Goal: Browse casually

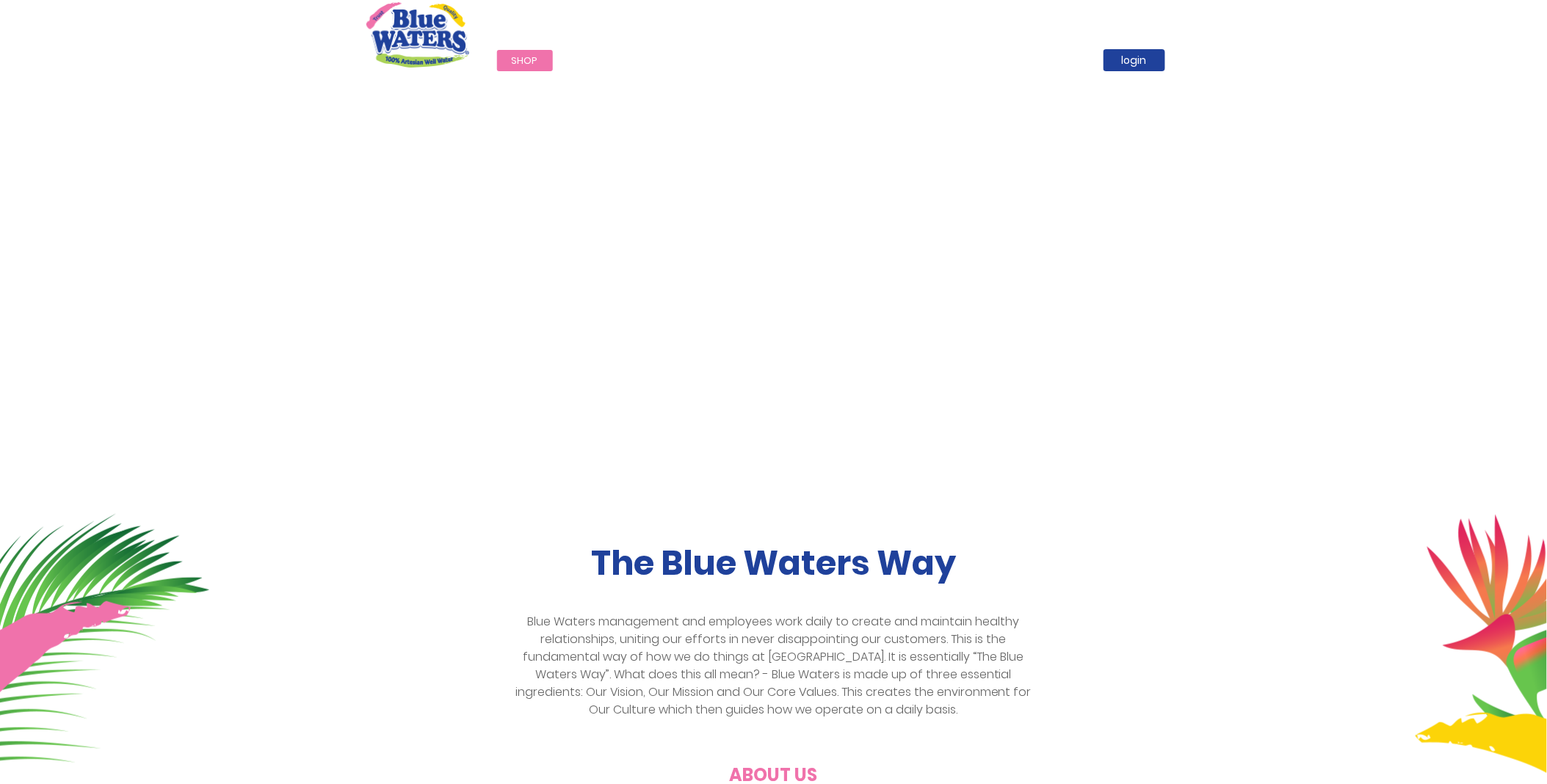
click at [526, 62] on span "Shop" at bounding box center [525, 60] width 27 height 14
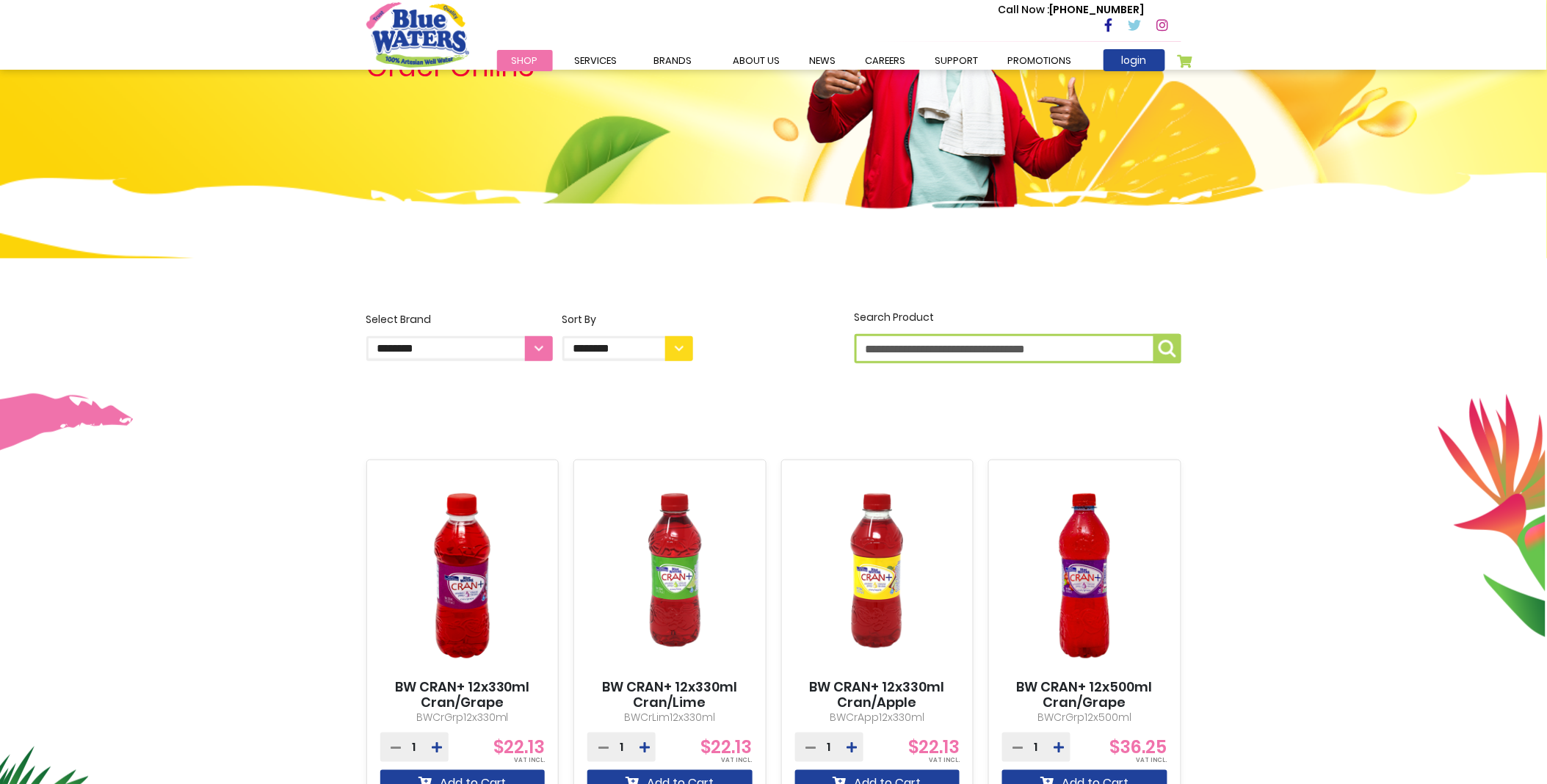
scroll to position [163, 0]
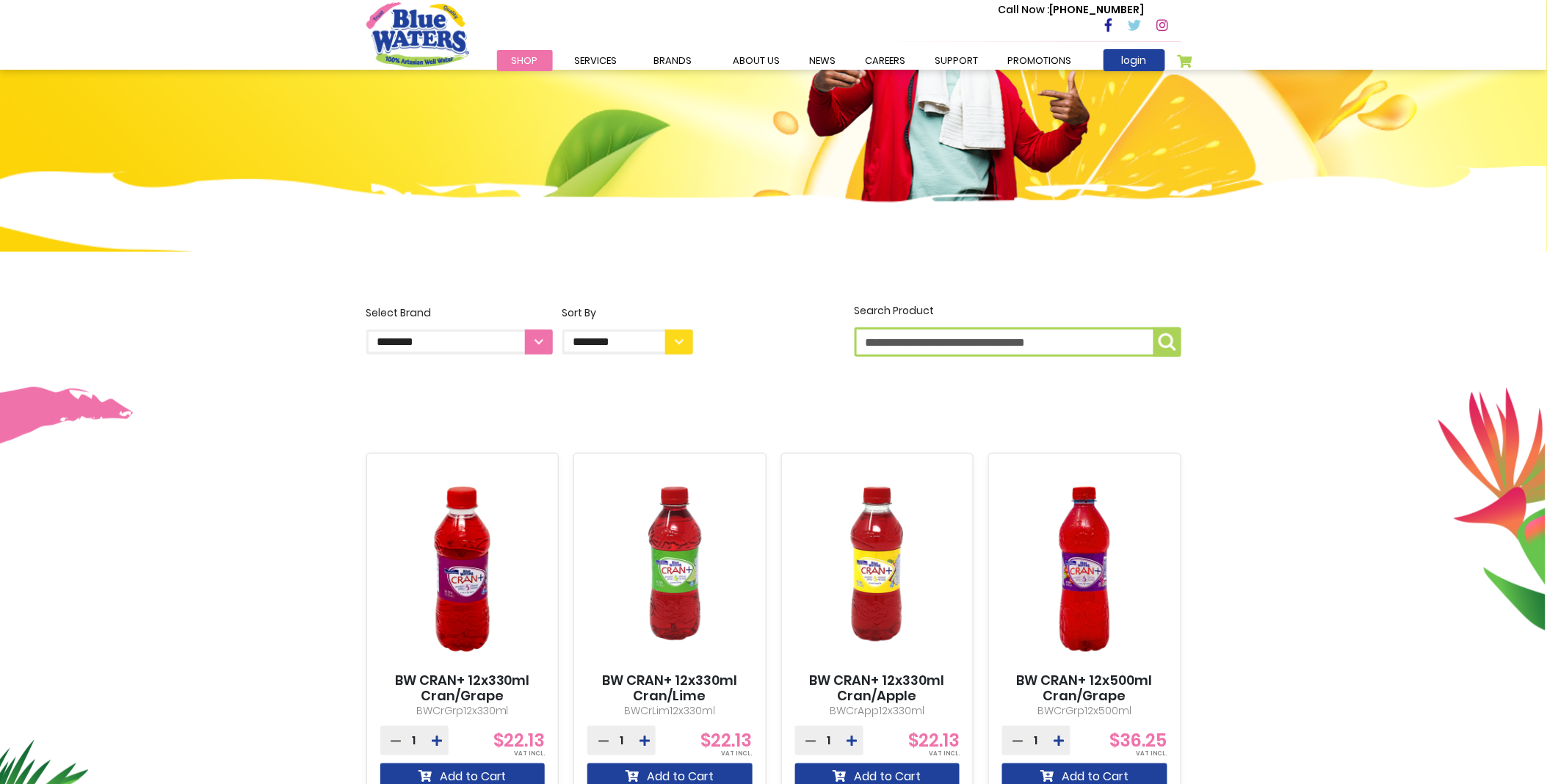
click at [894, 331] on input "Search Product" at bounding box center [1017, 341] width 327 height 29
type input "**********"
click at [1153, 327] on button "**********" at bounding box center [1167, 341] width 28 height 29
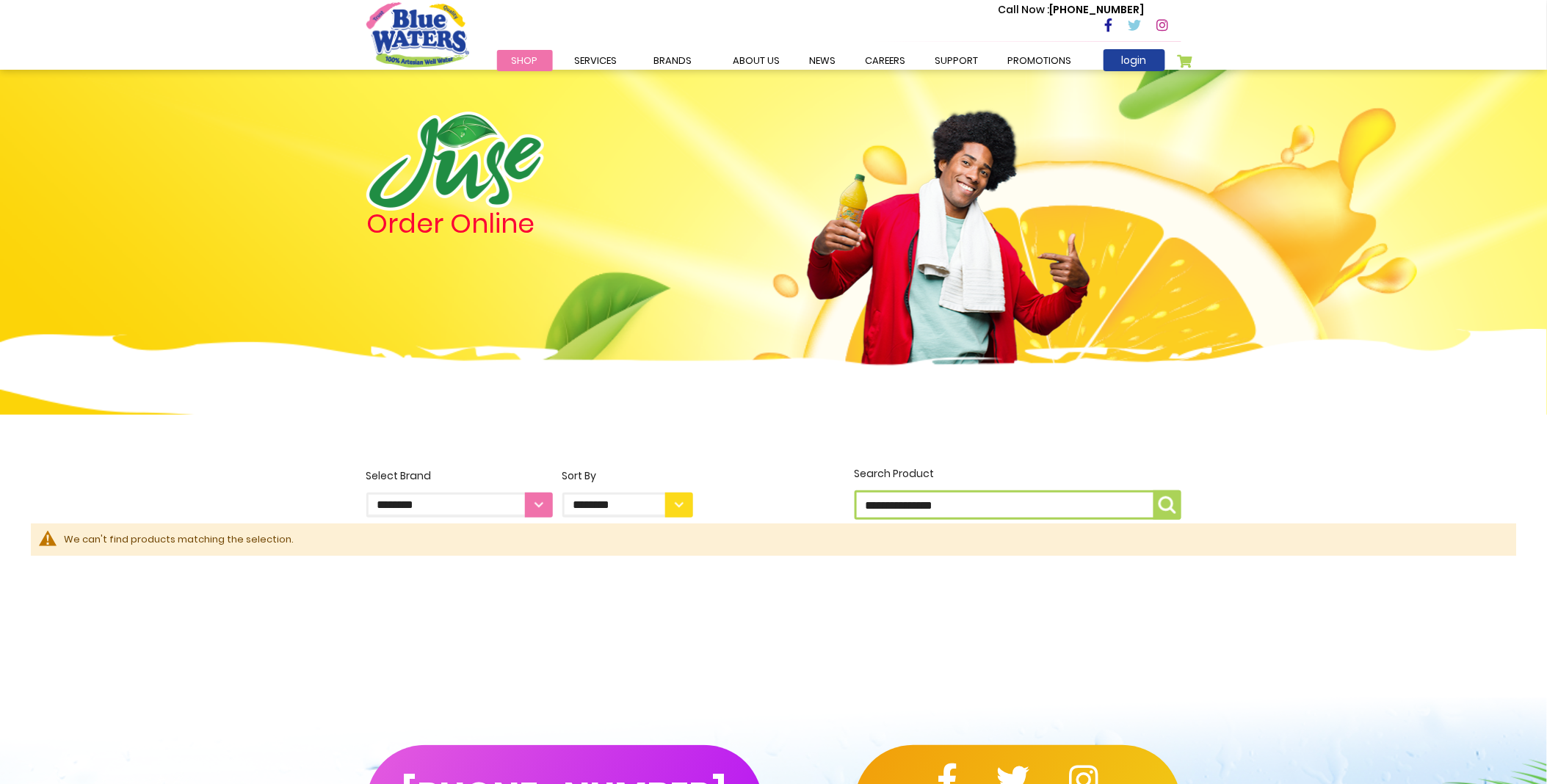
drag, startPoint x: 951, startPoint y: 507, endPoint x: 823, endPoint y: 510, distance: 128.0
click at [745, 492] on div "**********" at bounding box center [774, 494] width 837 height 57
click at [636, 510] on select "**********" at bounding box center [628, 505] width 131 height 25
select select "*****"
click at [563, 492] on select "**********" at bounding box center [628, 505] width 131 height 25
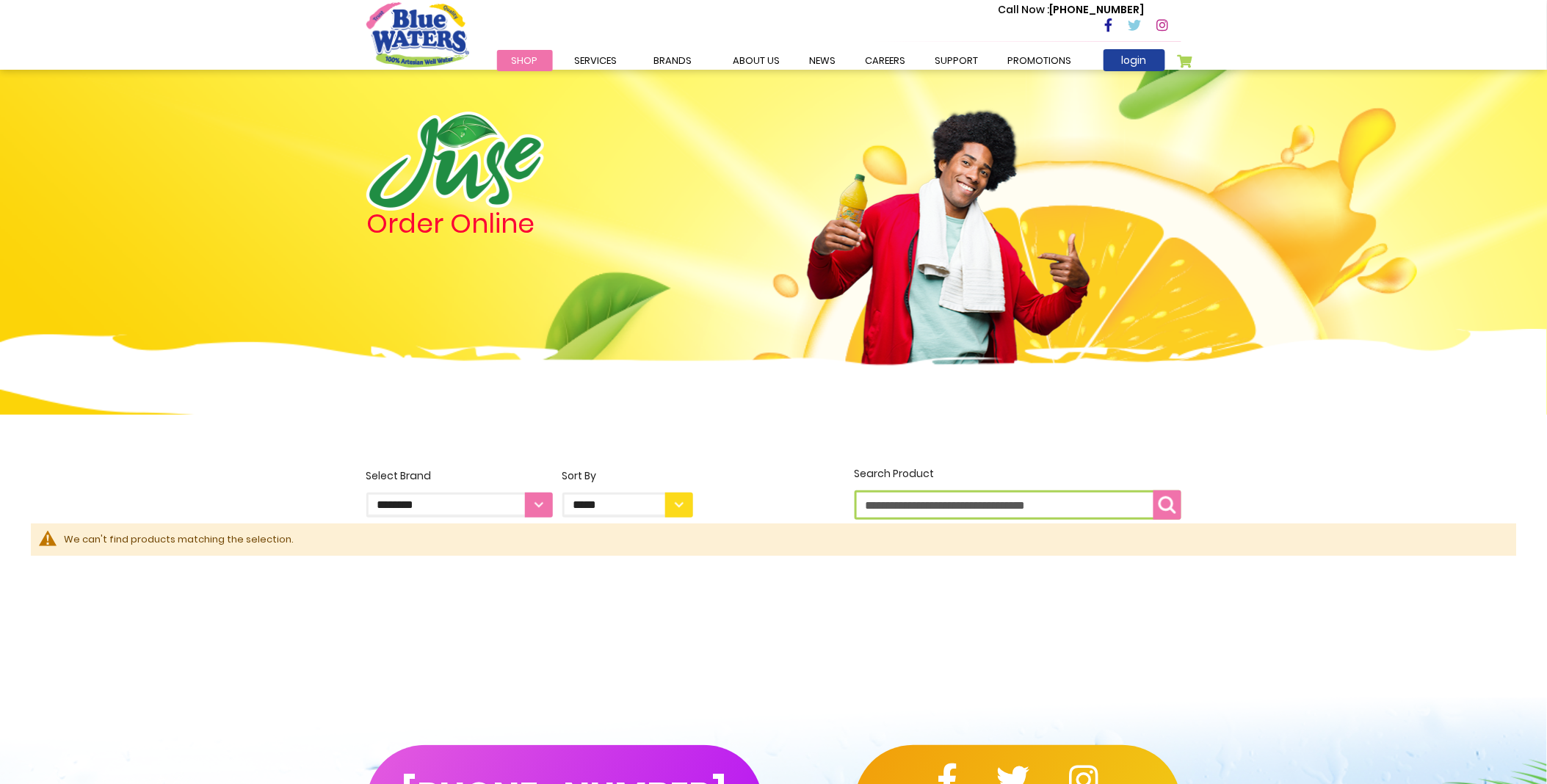
click at [1176, 512] on button "Search Product" at bounding box center [1167, 504] width 28 height 29
click at [1176, 511] on img "submit" at bounding box center [1168, 505] width 18 height 18
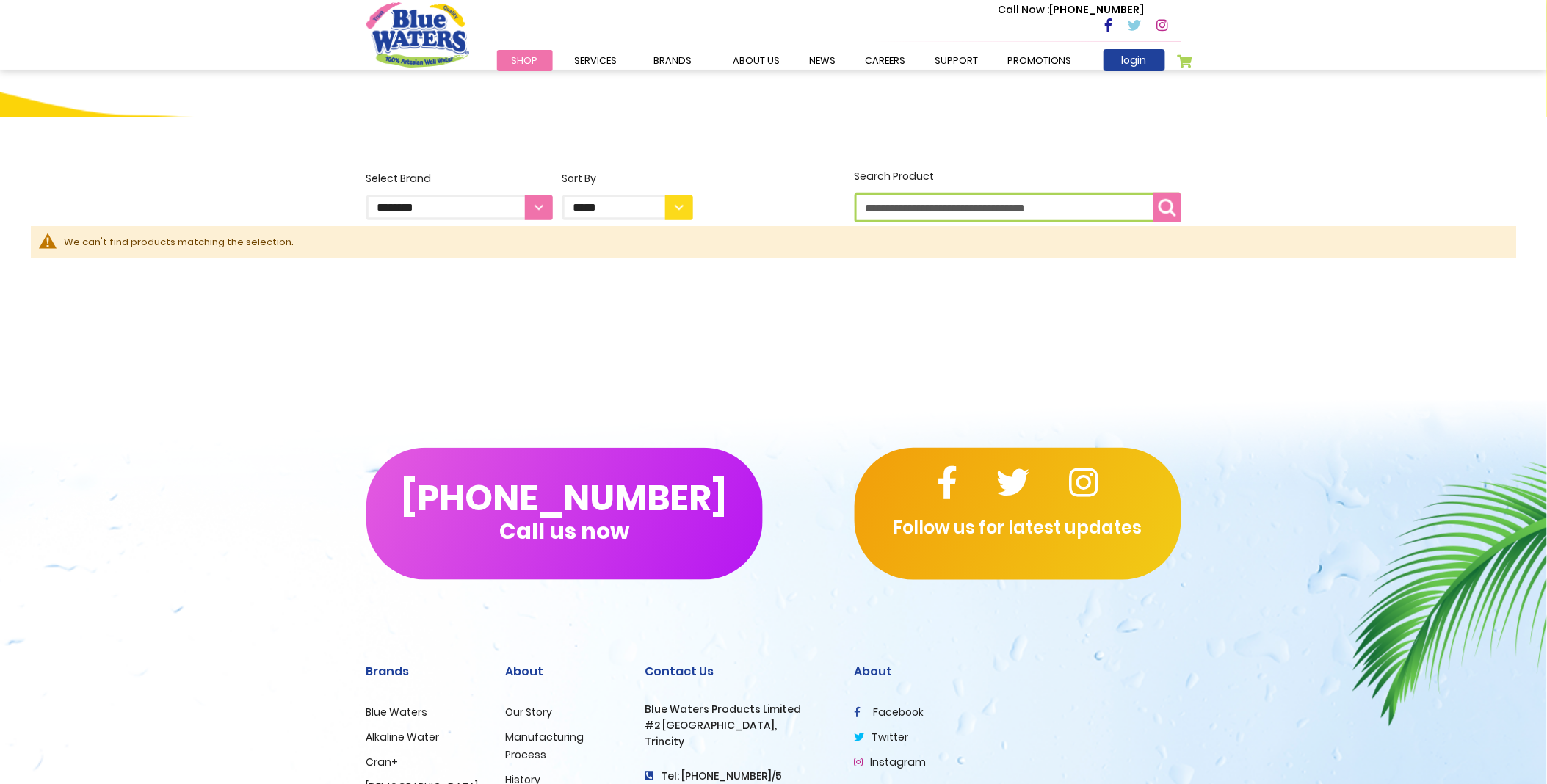
scroll to position [326, 0]
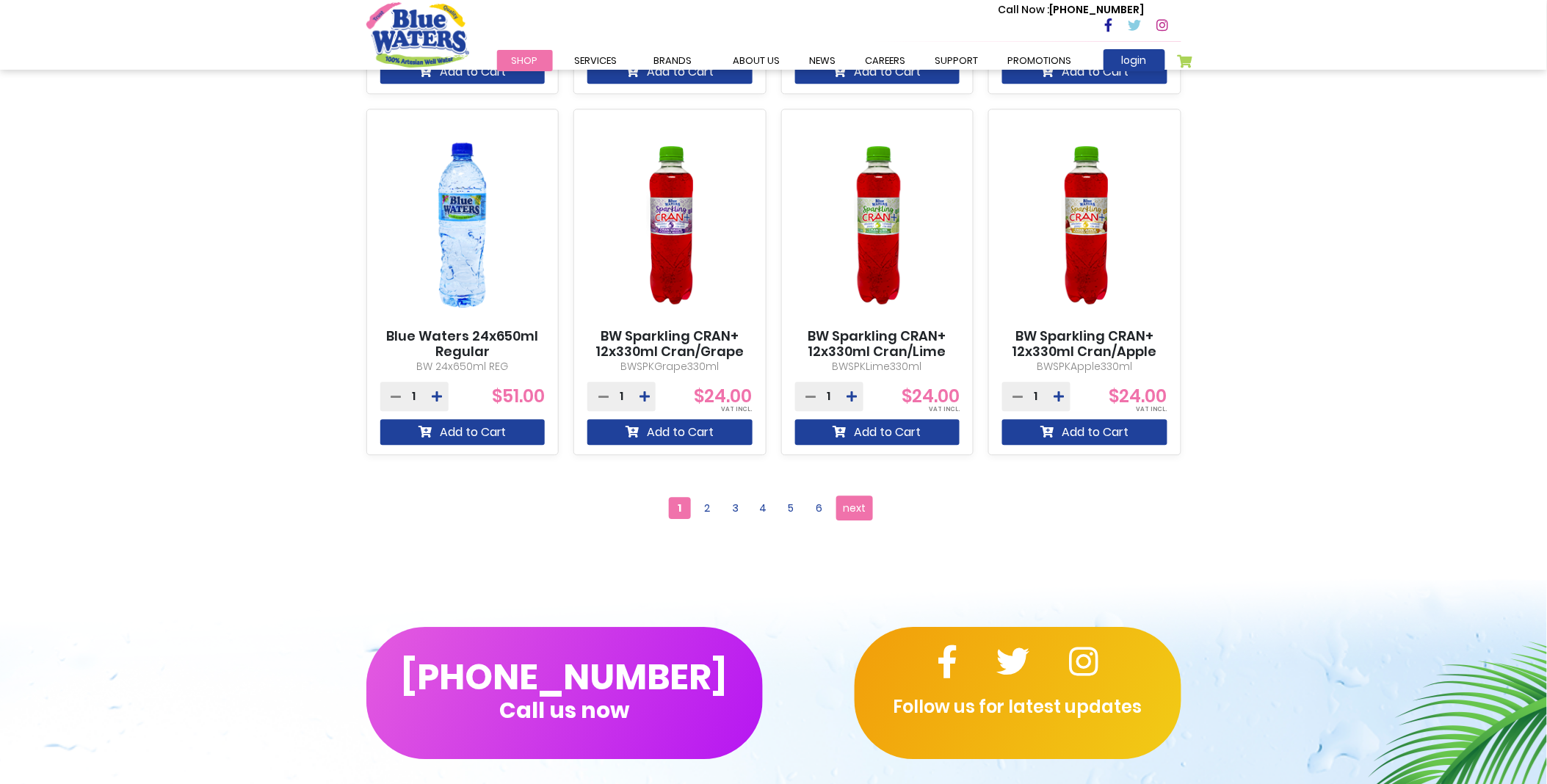
scroll to position [1386, 0]
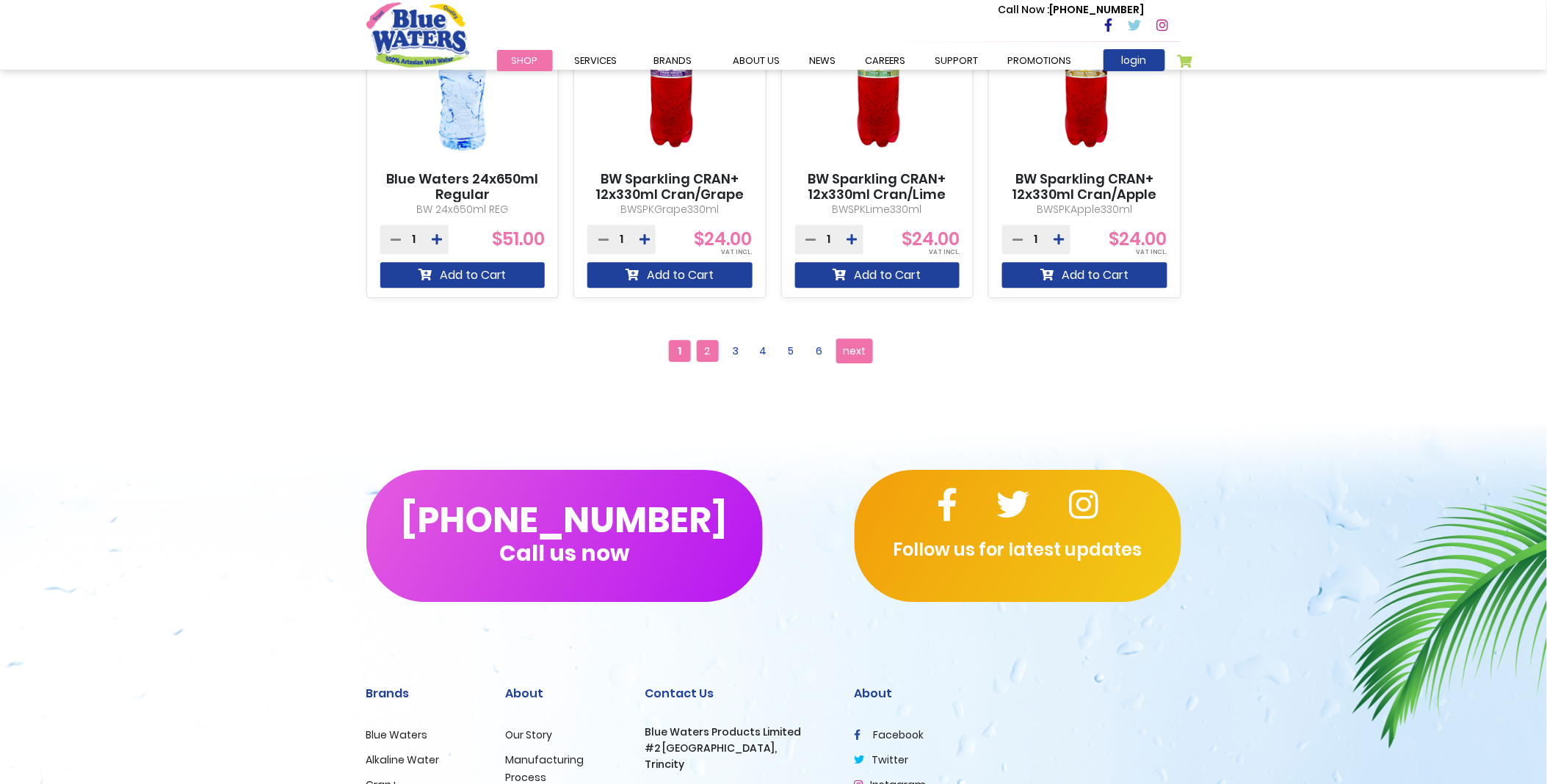
click at [711, 356] on span "2" at bounding box center [708, 351] width 22 height 22
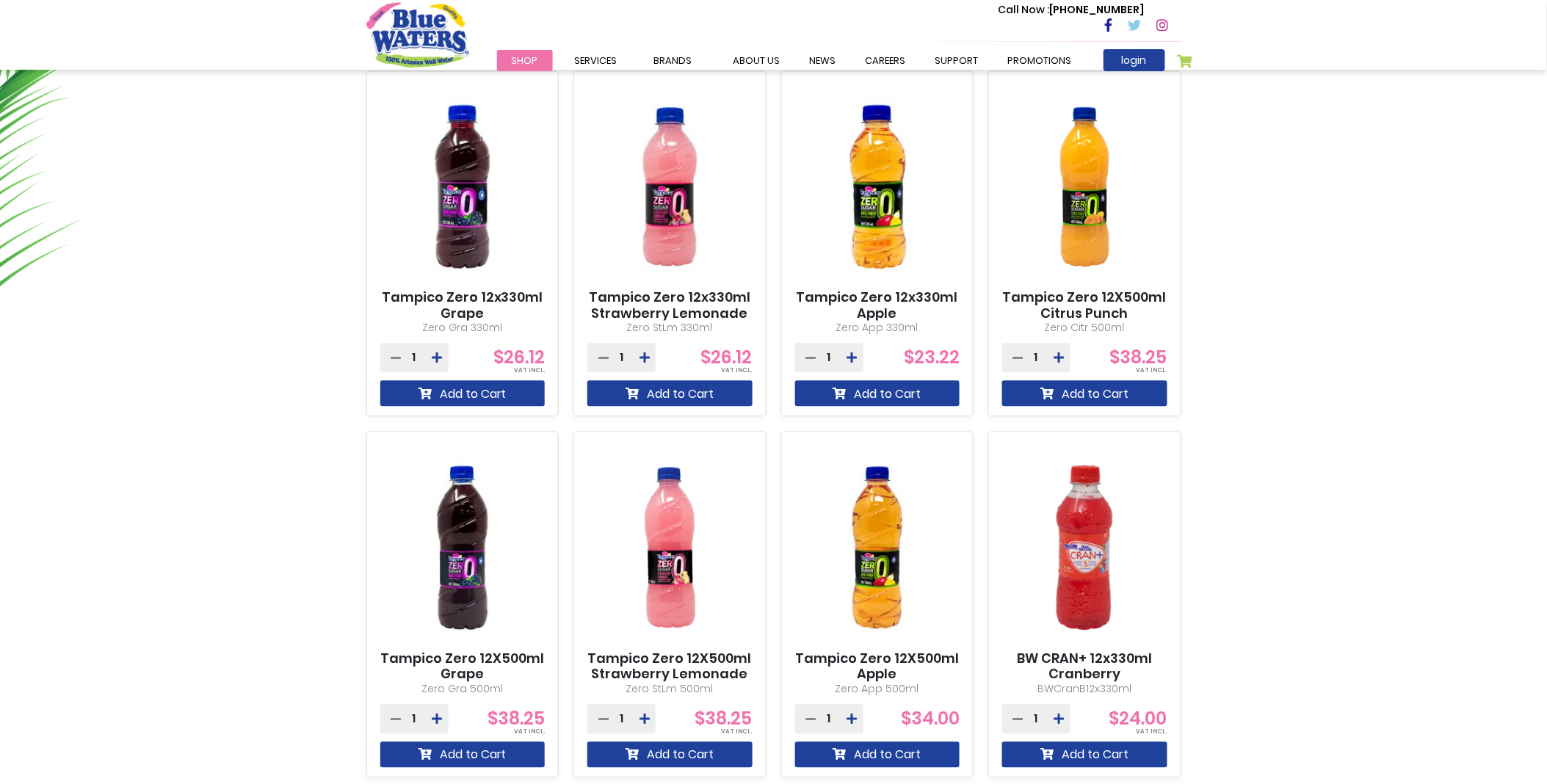
scroll to position [1060, 0]
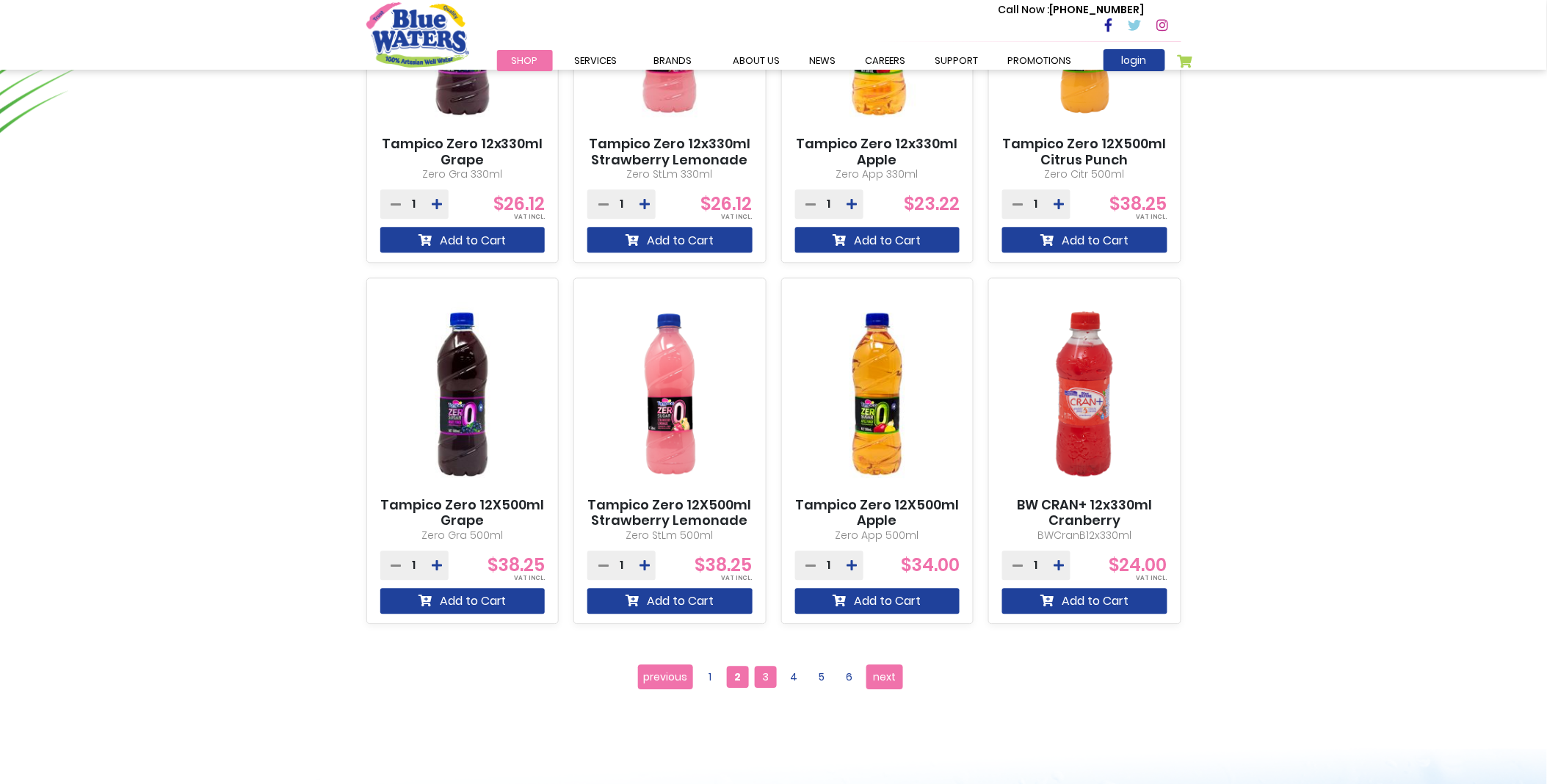
click at [767, 678] on span "3" at bounding box center [766, 677] width 22 height 22
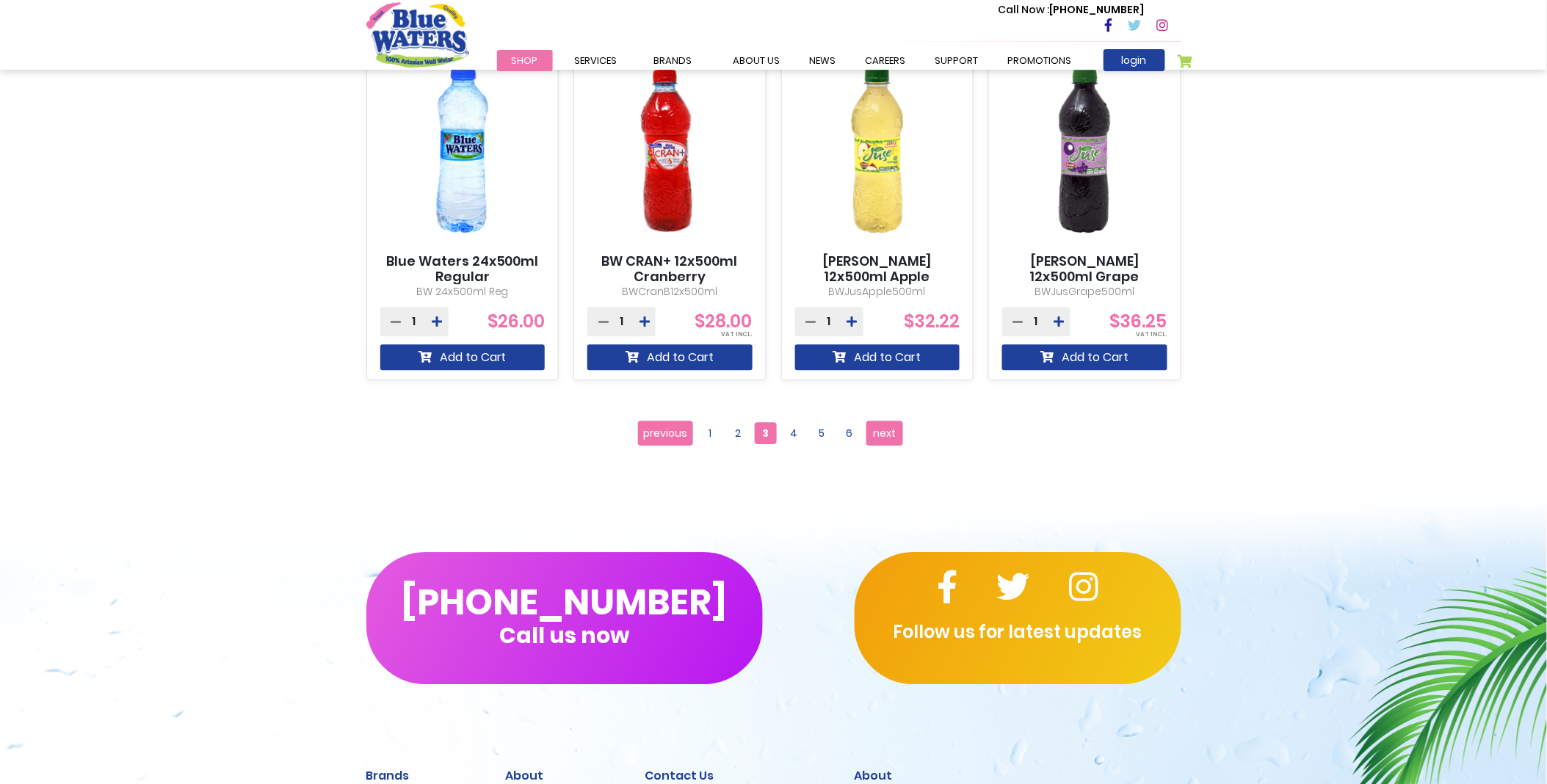
scroll to position [1304, 0]
click at [793, 436] on span "4" at bounding box center [794, 432] width 22 height 22
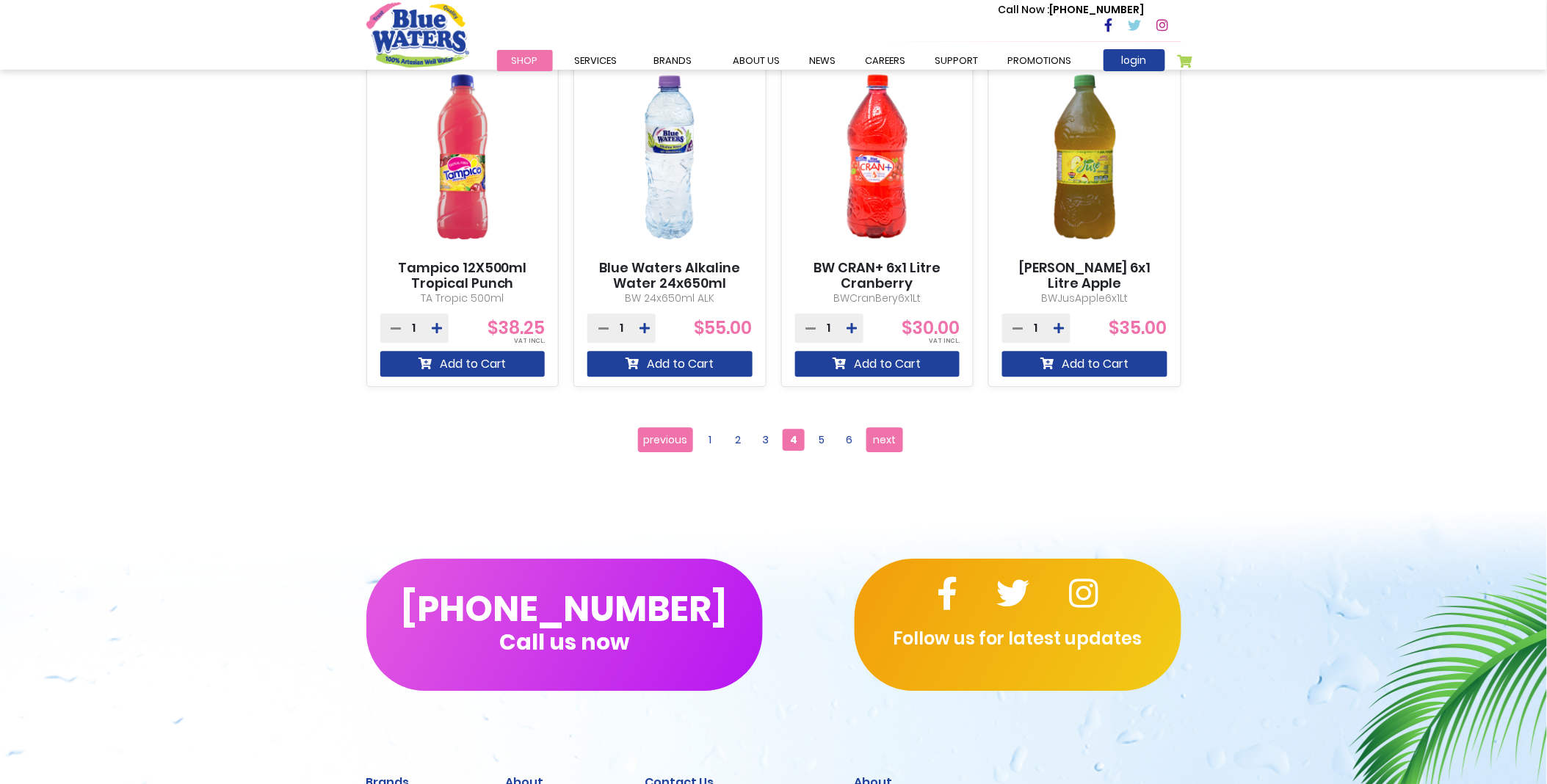
scroll to position [1386, 0]
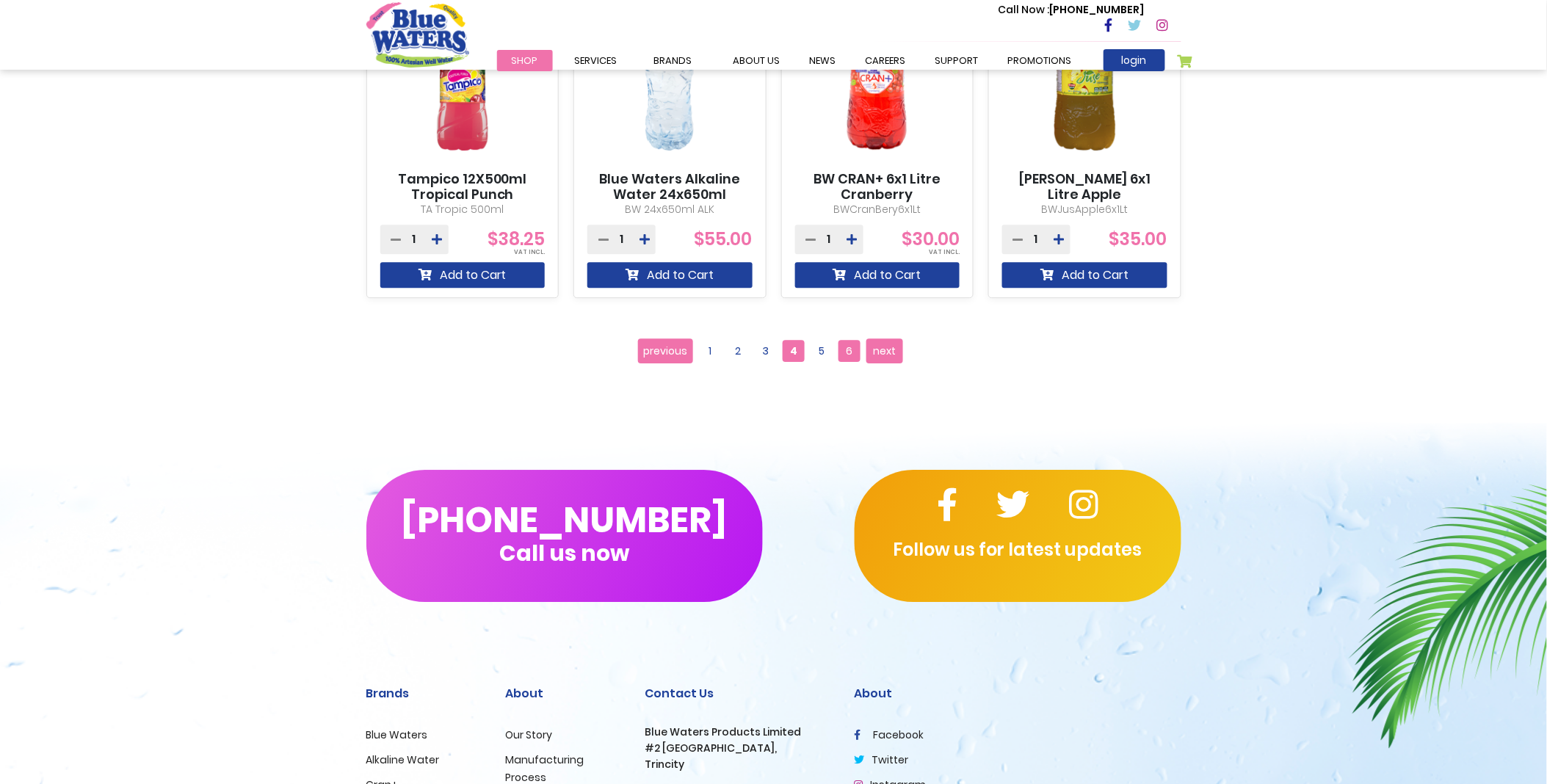
click at [845, 351] on span "6" at bounding box center [850, 351] width 22 height 22
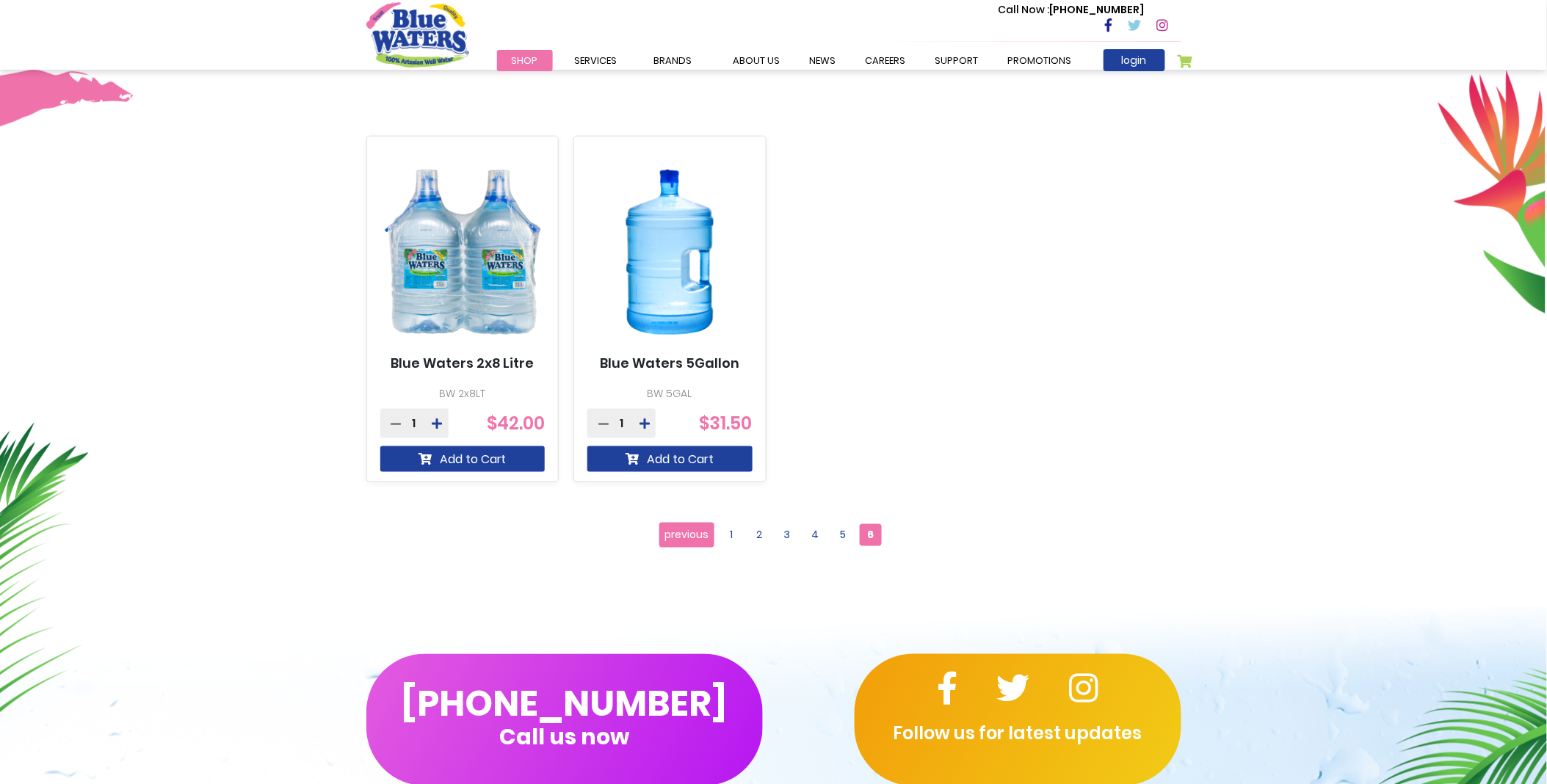
scroll to position [489, 0]
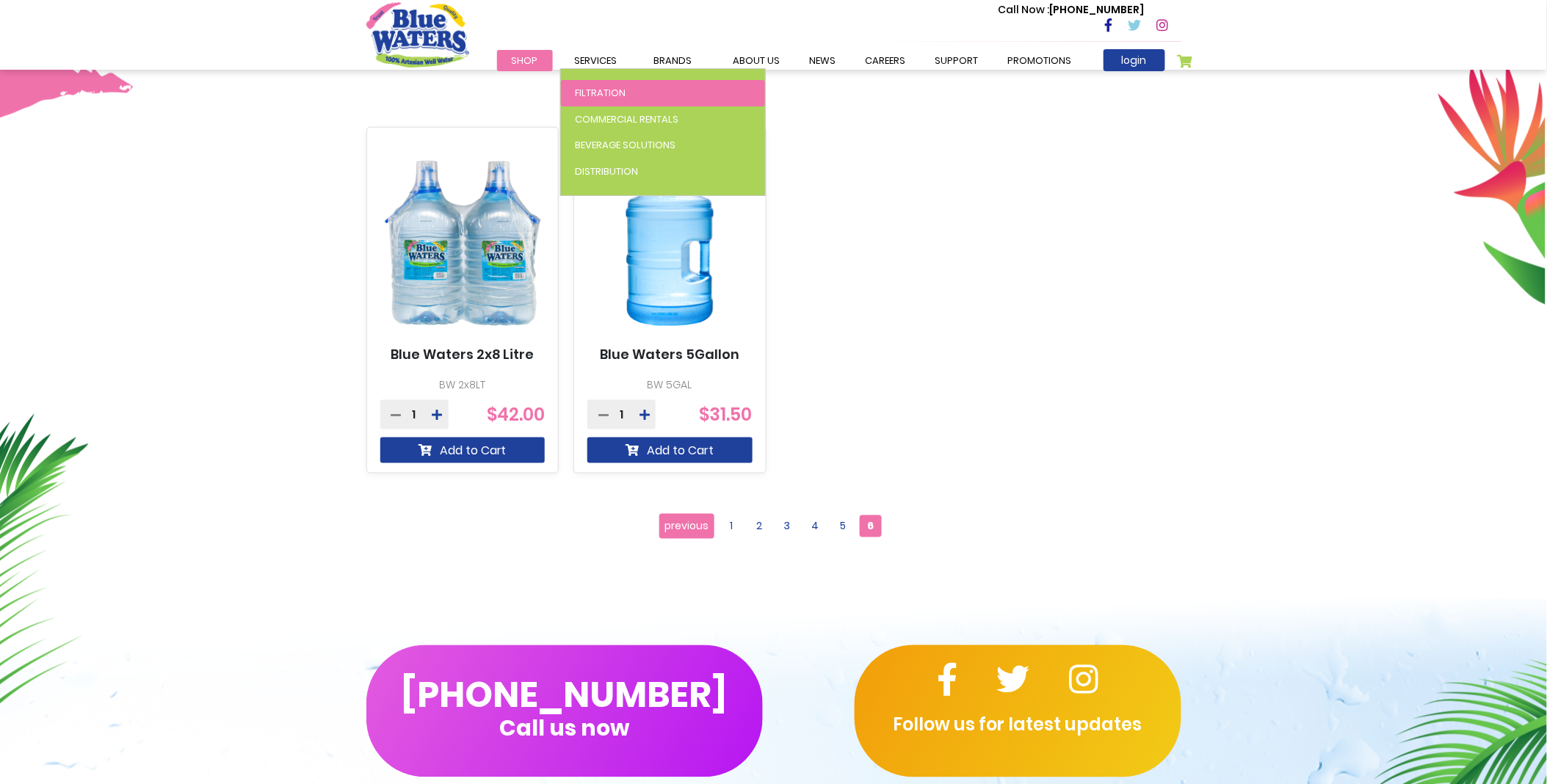
click at [600, 94] on span "Filtration" at bounding box center [600, 92] width 51 height 14
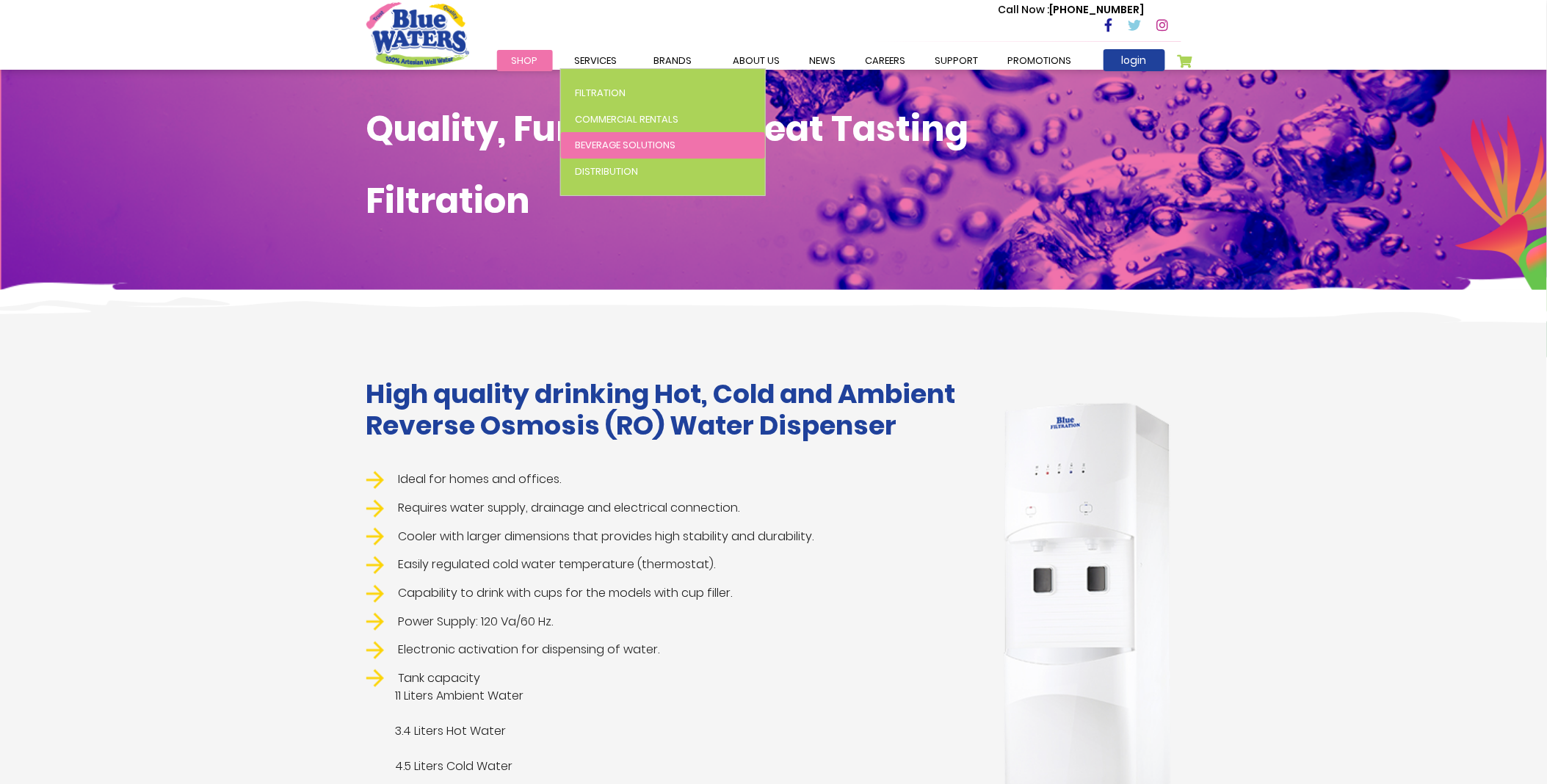
click at [603, 140] on span "Beverage Solutions" at bounding box center [625, 144] width 100 height 14
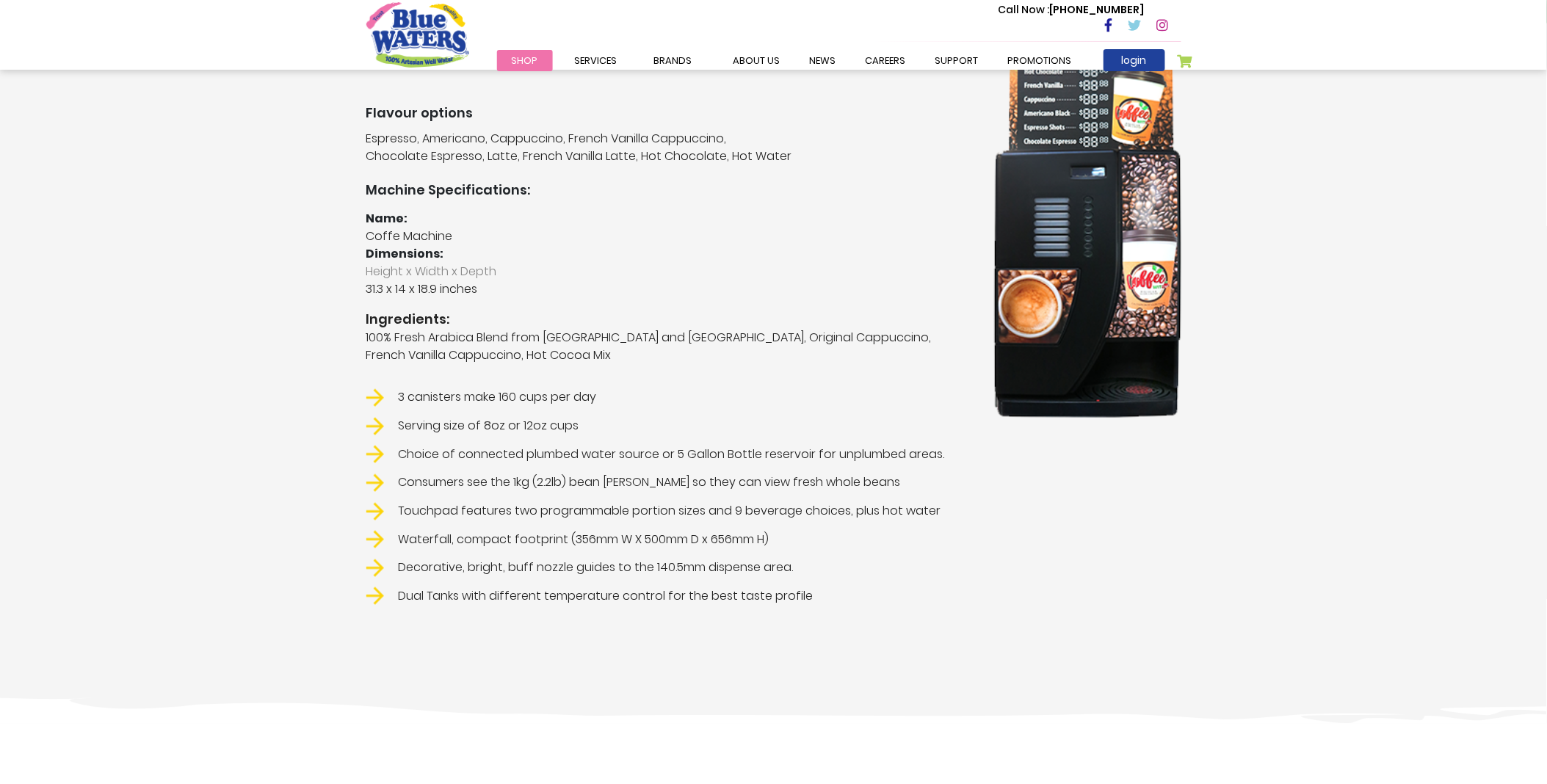
scroll to position [163, 0]
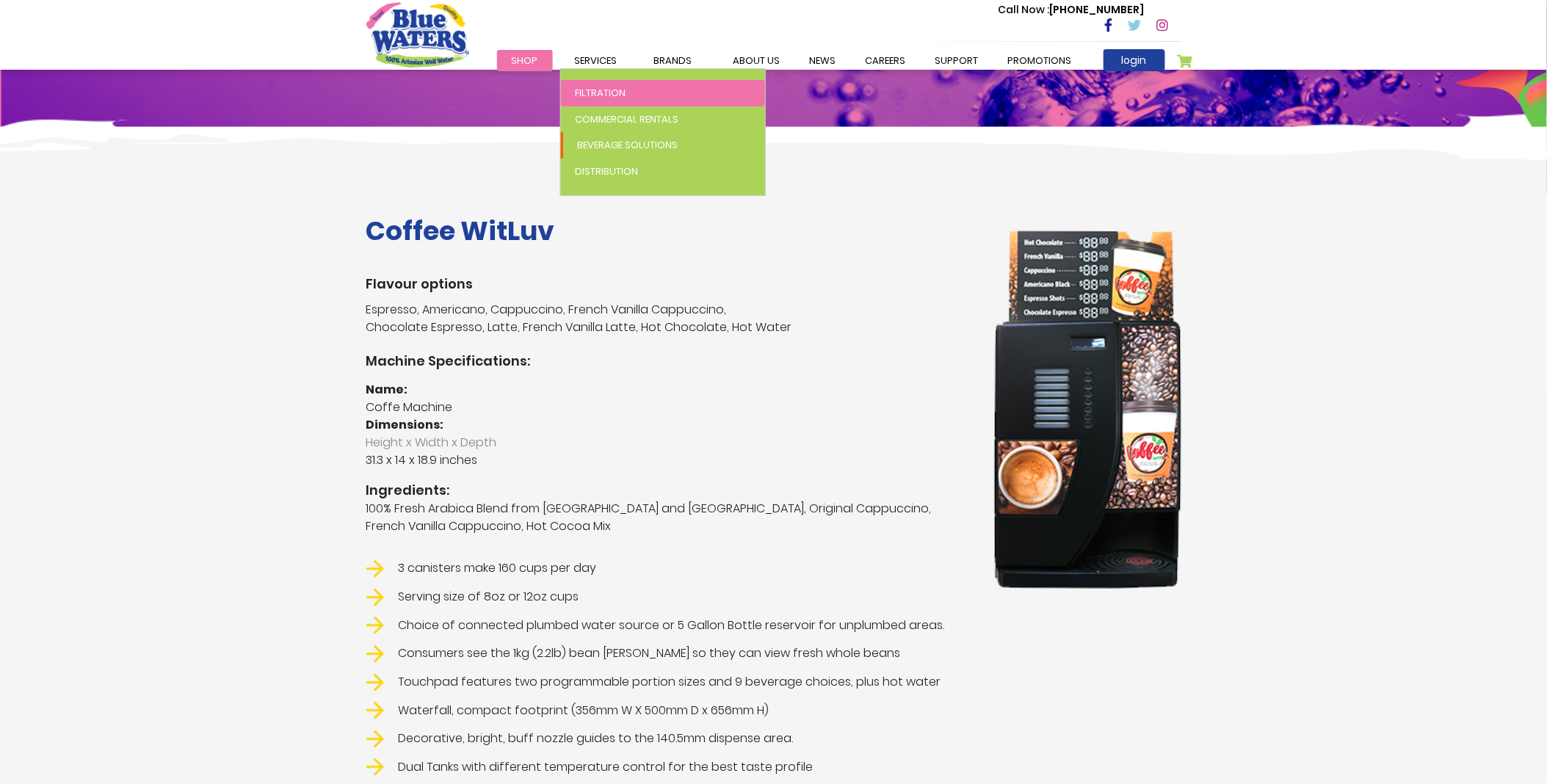
click at [608, 89] on span "Filtration" at bounding box center [600, 92] width 51 height 14
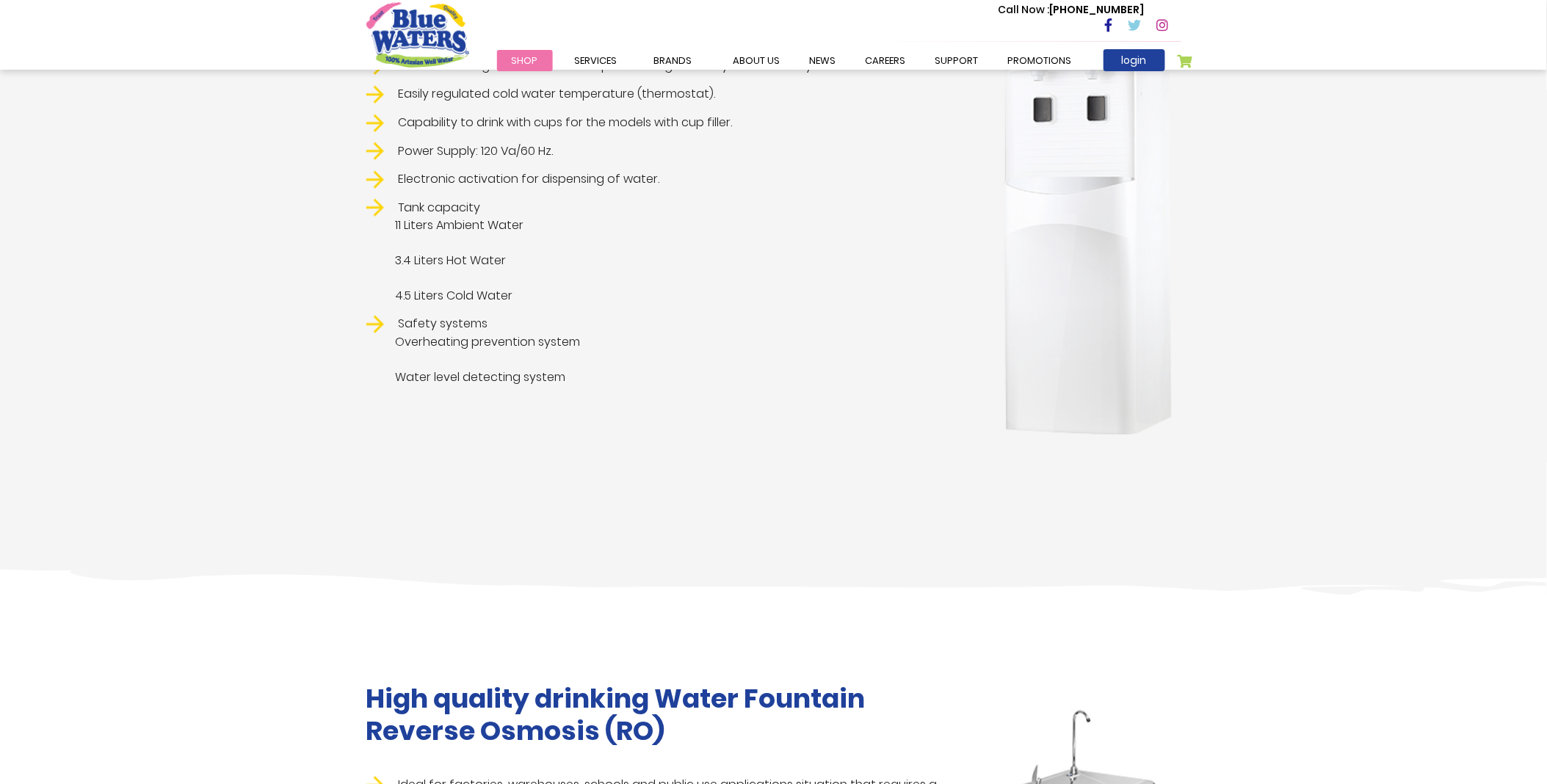
scroll to position [245, 0]
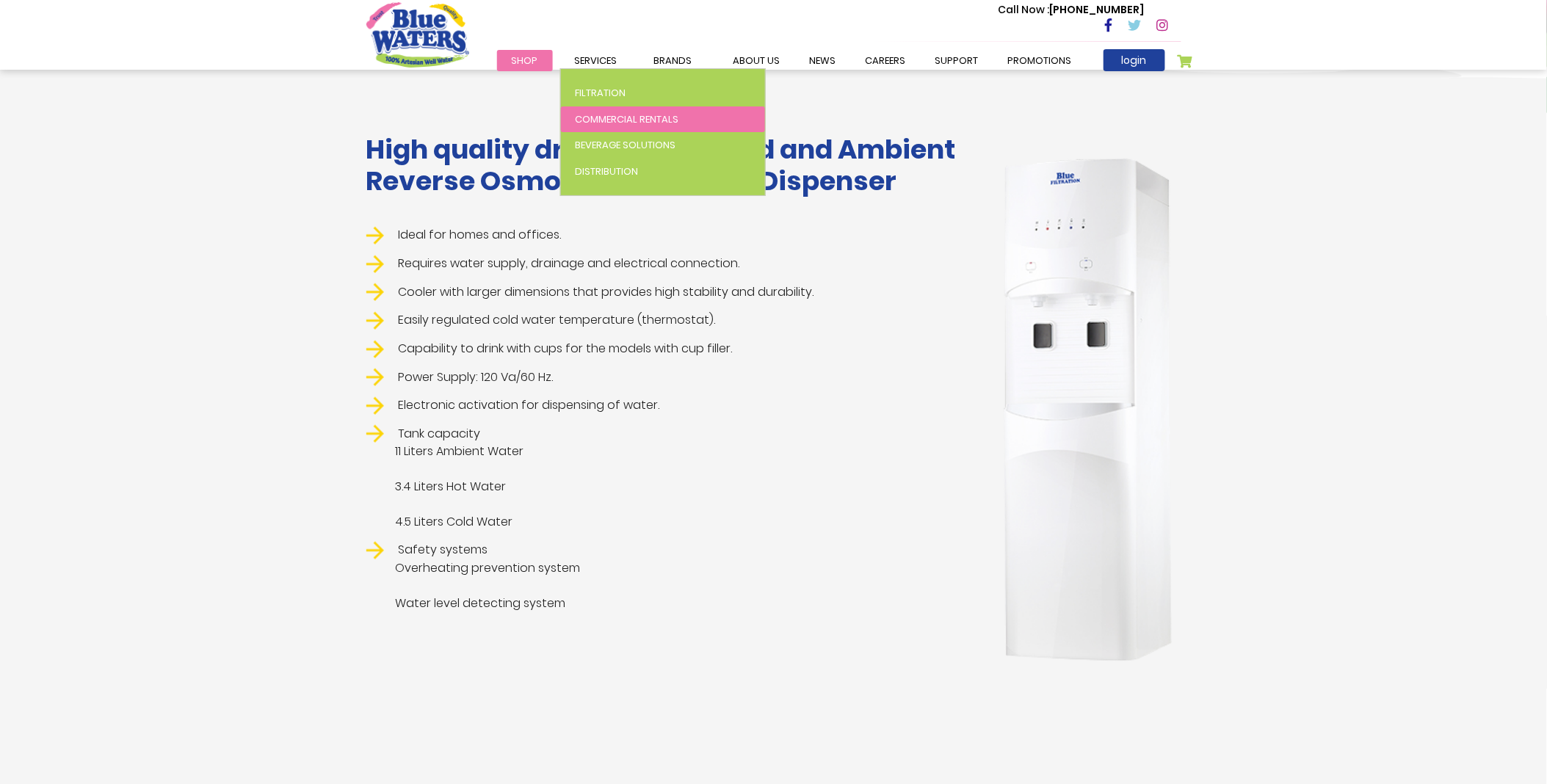
click at [603, 112] on span "Commercial Rentals" at bounding box center [627, 119] width 103 height 14
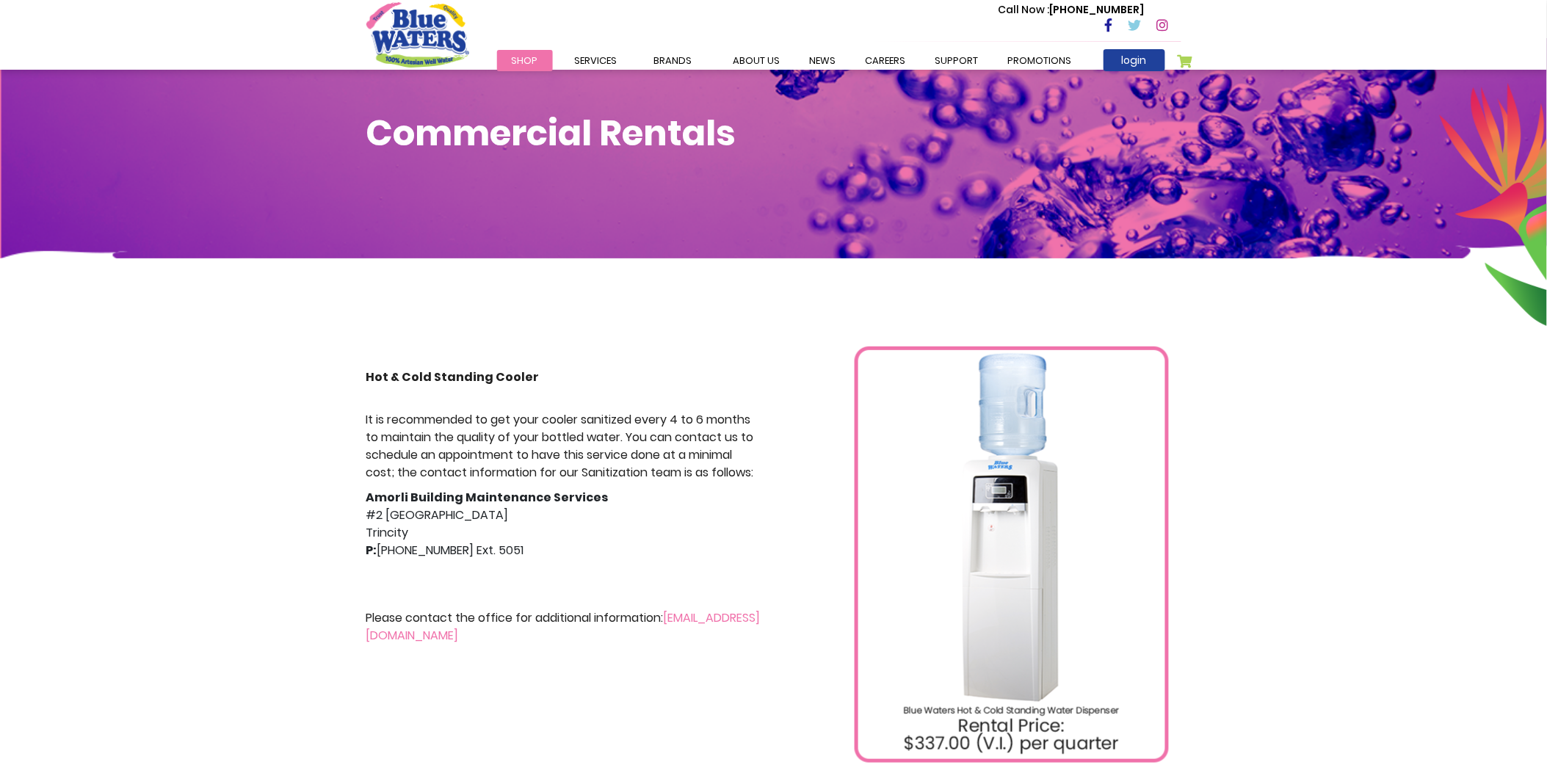
scroll to position [82, 0]
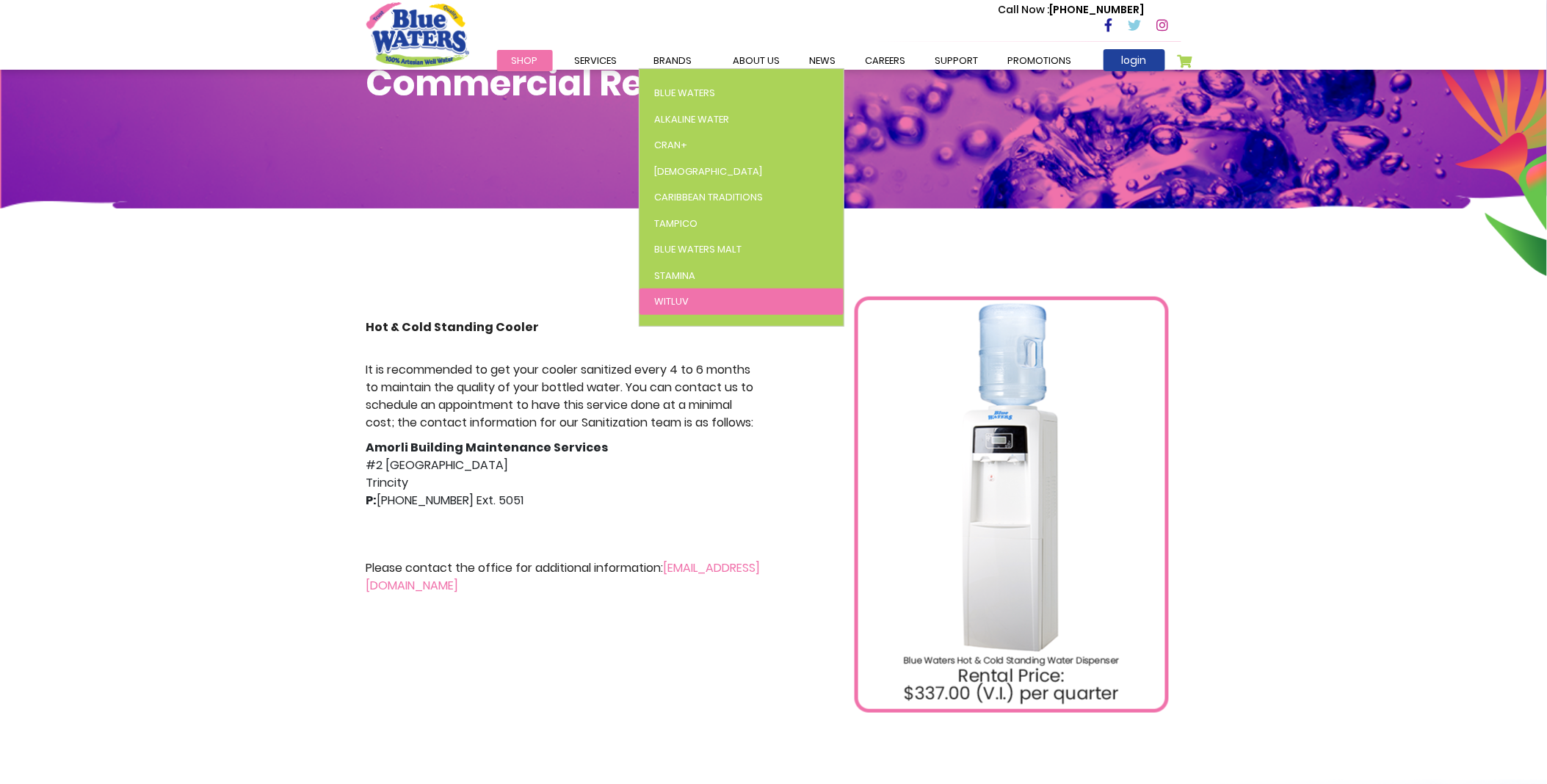
click at [686, 294] on link "WitLuv" at bounding box center [741, 302] width 204 height 27
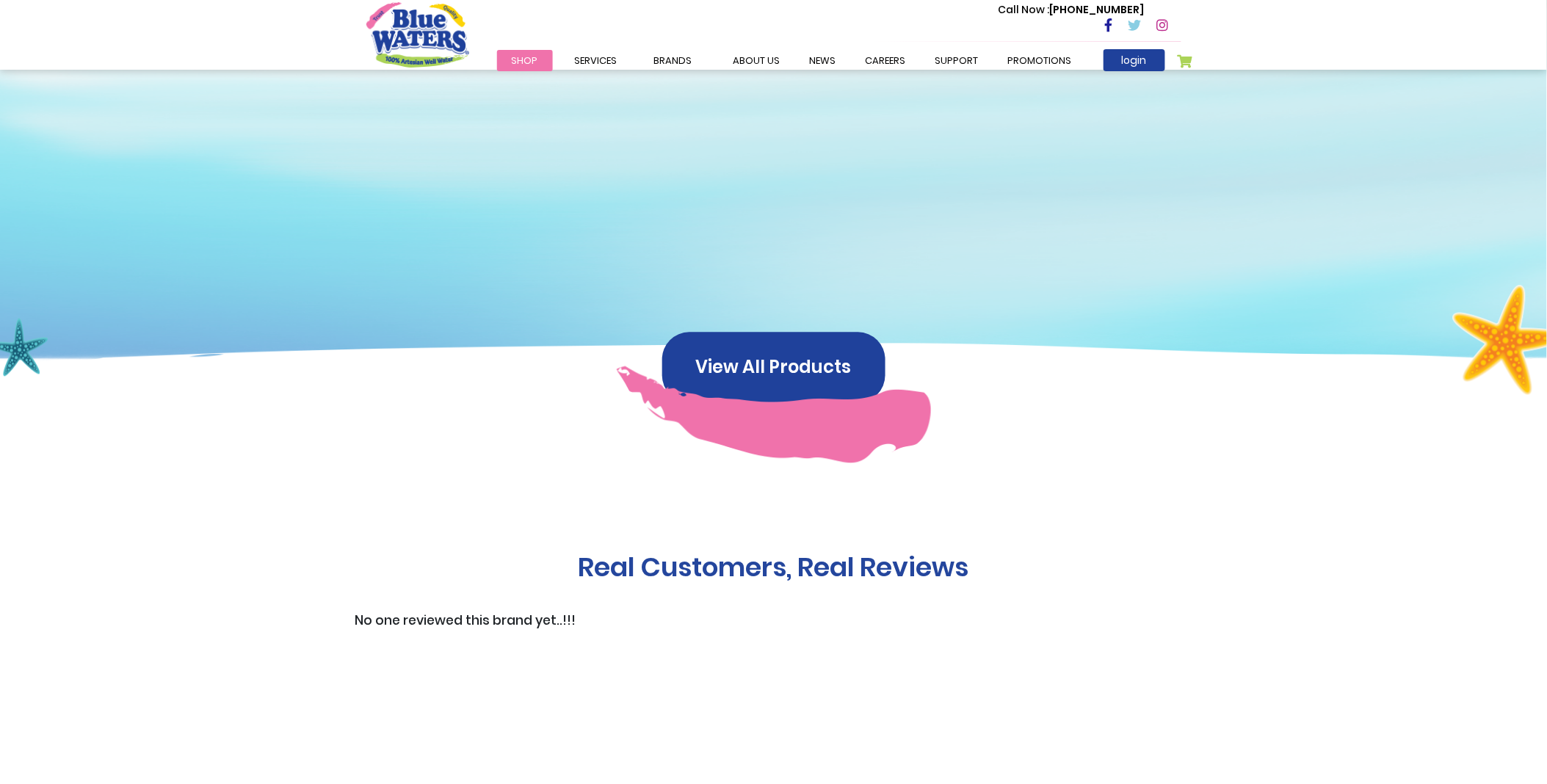
scroll to position [978, 0]
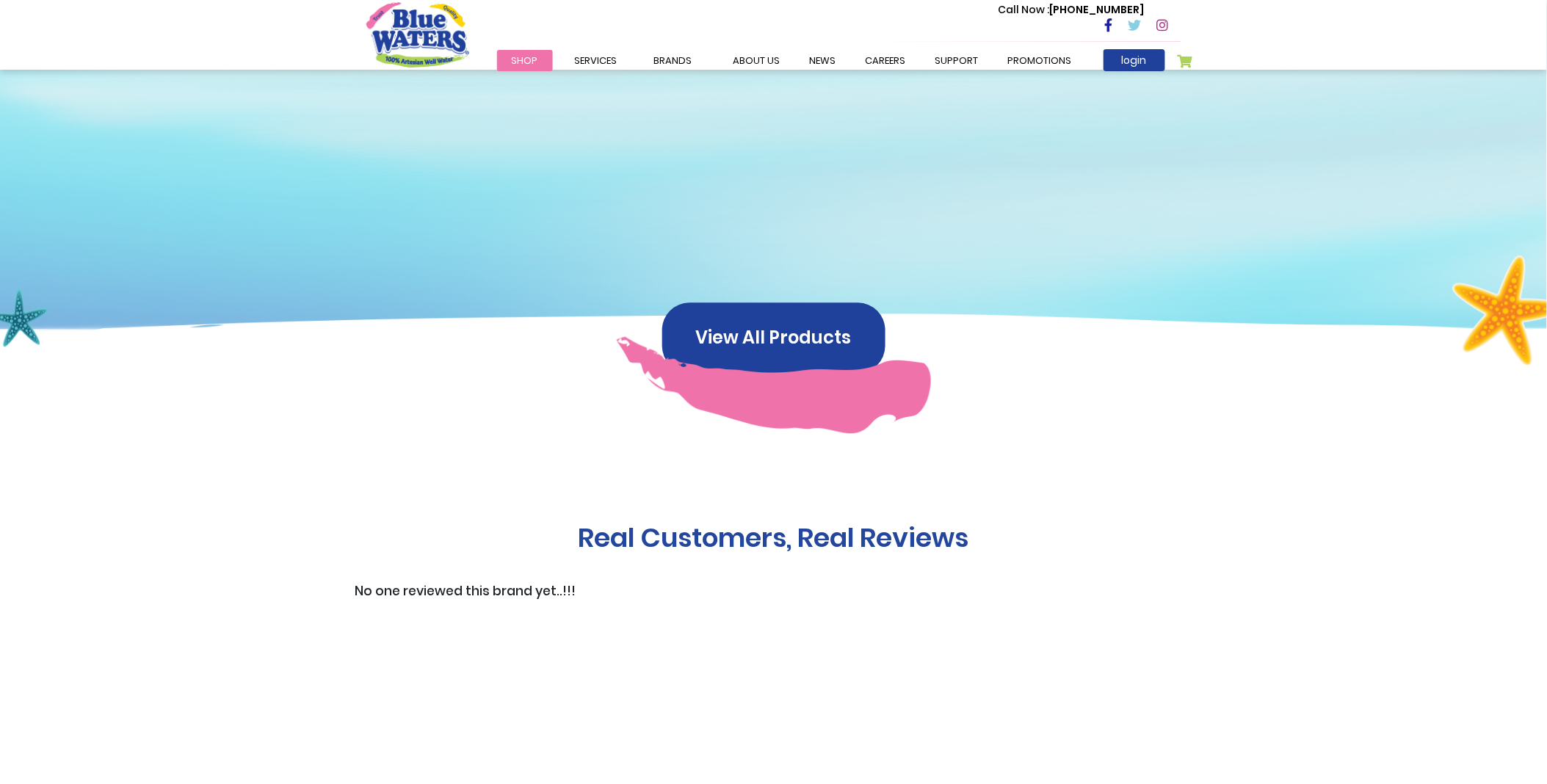
click at [764, 296] on div "Available Packaging" at bounding box center [773, 61] width 1547 height 587
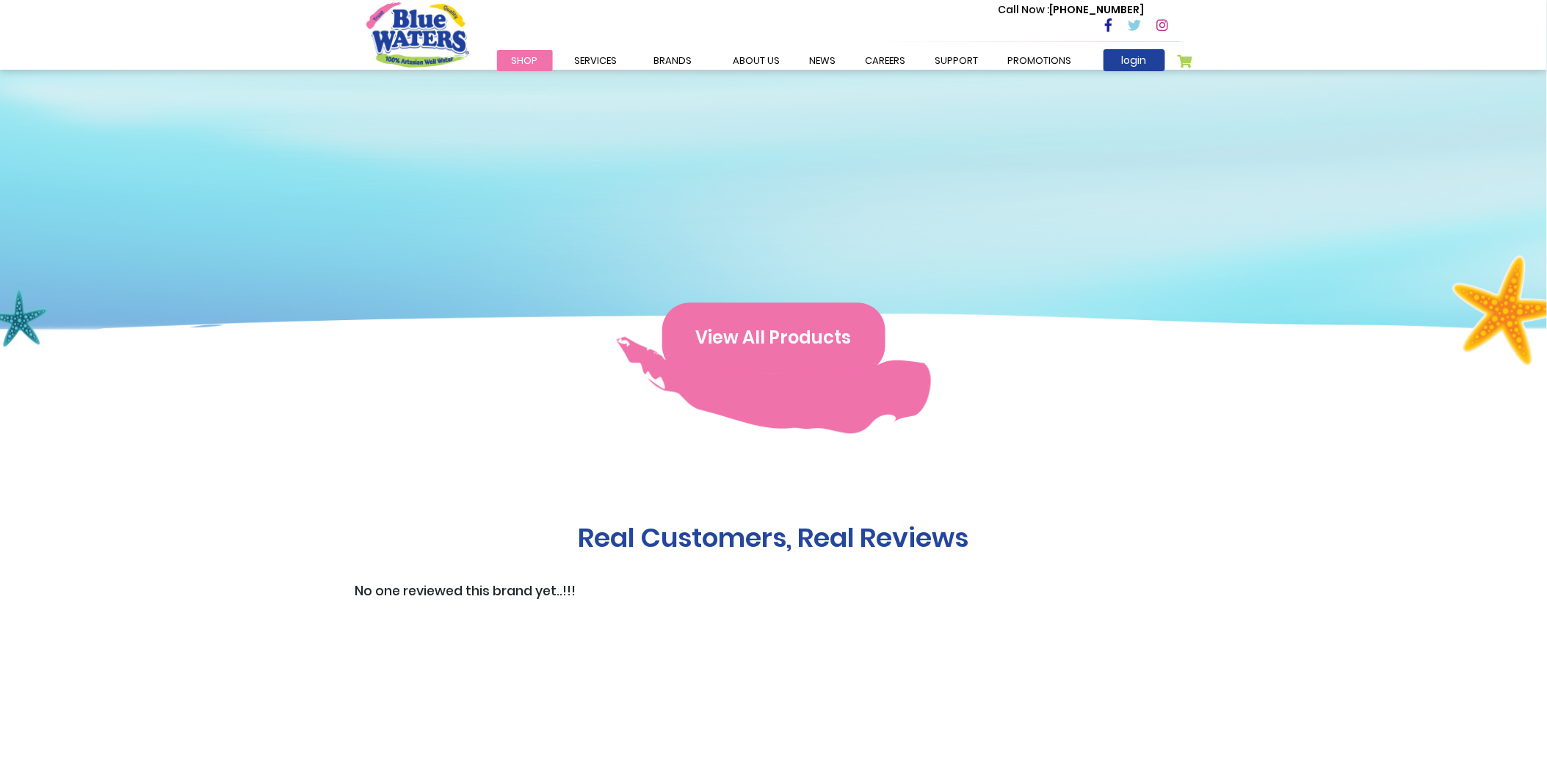
click at [761, 343] on button "View All Products" at bounding box center [774, 338] width 223 height 71
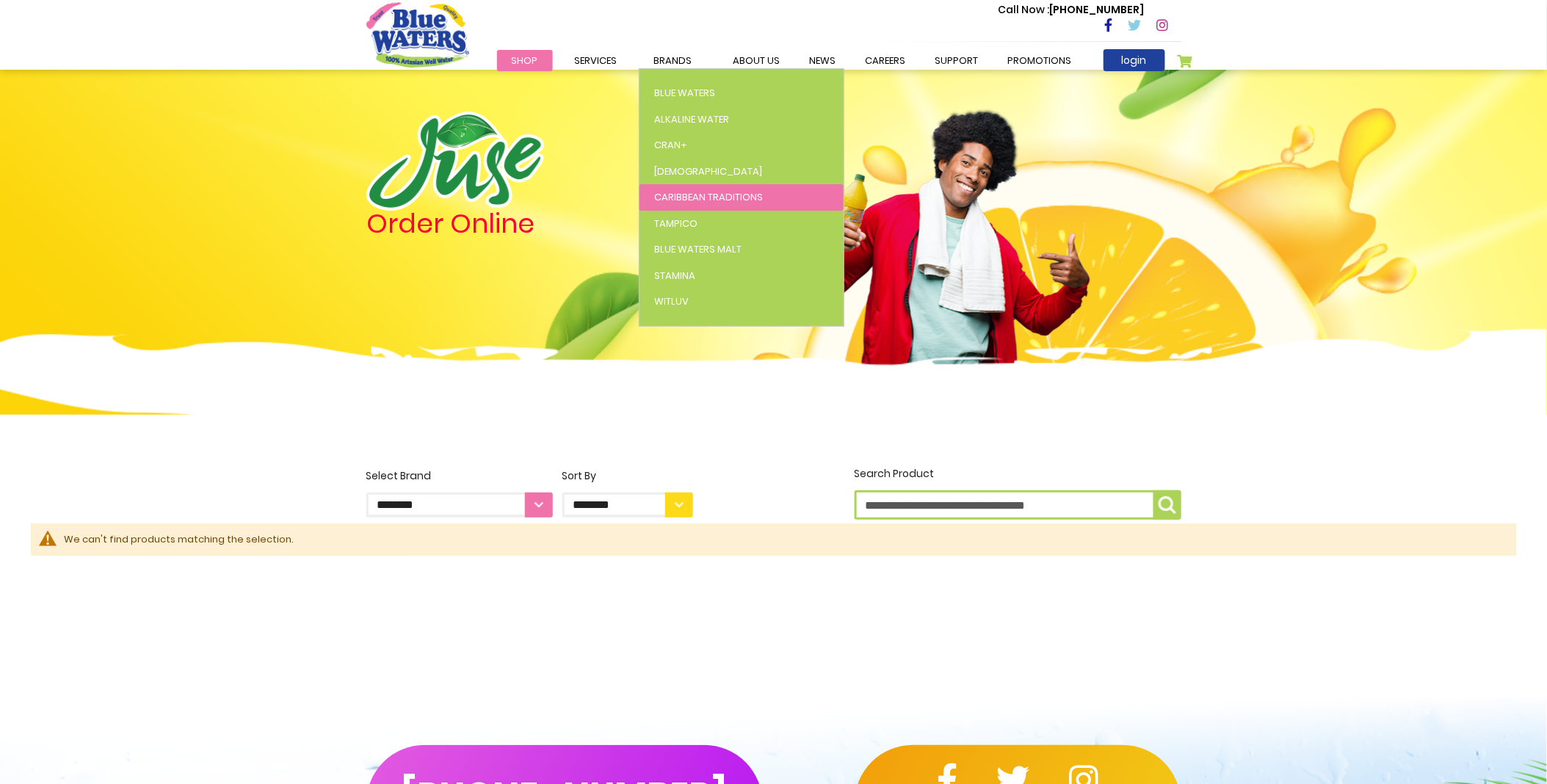
click at [679, 187] on link "Caribbean Traditions" at bounding box center [741, 198] width 204 height 27
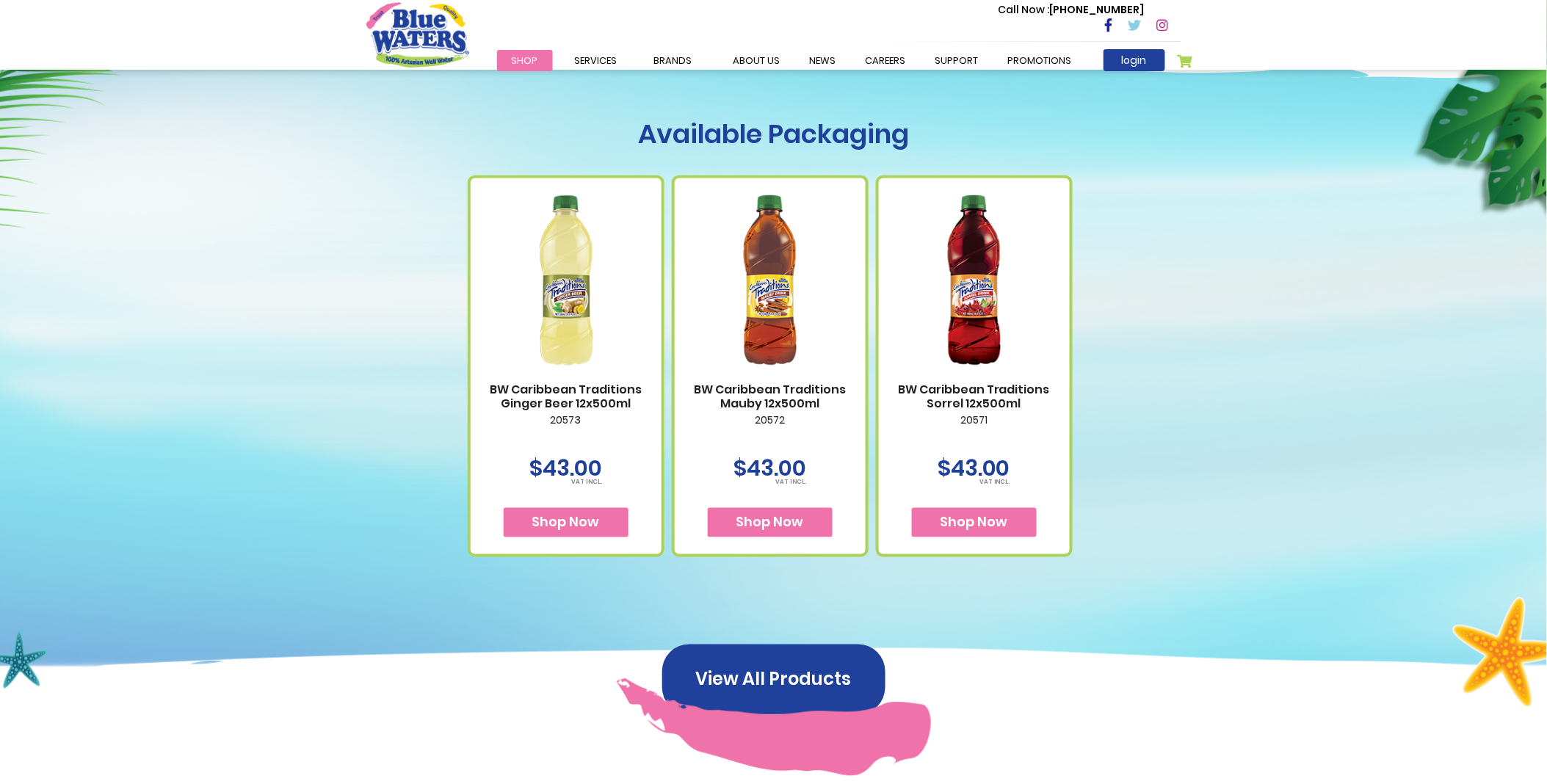
scroll to position [489, 0]
